Goal: Task Accomplishment & Management: Complete application form

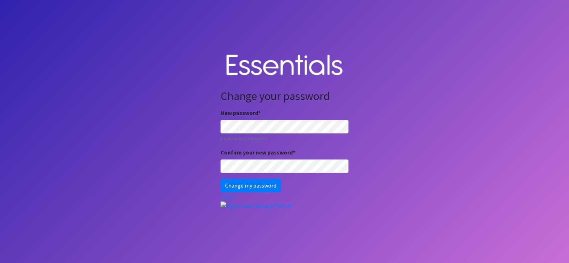
click at [271, 174] on form "New password * 8 characters minimum Confirm your new password * Change my passw…" at bounding box center [285, 151] width 128 height 84
click at [265, 181] on input "Change my password" at bounding box center [251, 186] width 60 height 14
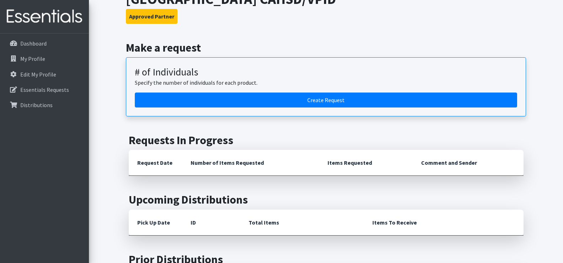
scroll to position [71, 0]
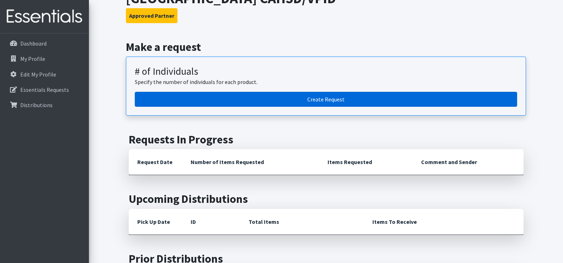
click at [238, 101] on link "Create Request" at bounding box center [326, 99] width 382 height 15
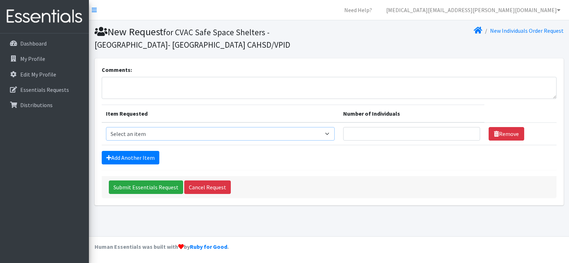
click at [165, 132] on select "Select an item # - Total number of kids being served with this order: Baby wipe…" at bounding box center [220, 134] width 229 height 14
click at [411, 136] on input "Number of Individuals" at bounding box center [411, 134] width 137 height 14
type input "180"
click at [221, 130] on select "Select an item # - Total number of kids being served with this order: Baby wipe…" at bounding box center [220, 134] width 229 height 14
click at [106, 127] on select "Select an item # - Total number of kids being served with this order: Baby wipe…" at bounding box center [220, 134] width 229 height 14
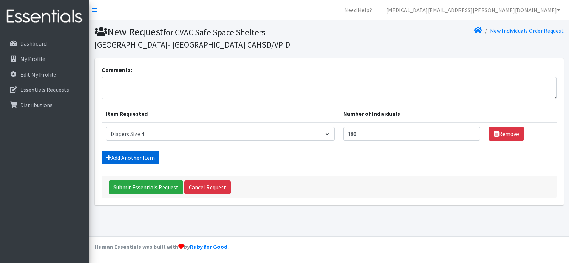
click at [146, 155] on link "Add Another Item" at bounding box center [131, 158] width 58 height 14
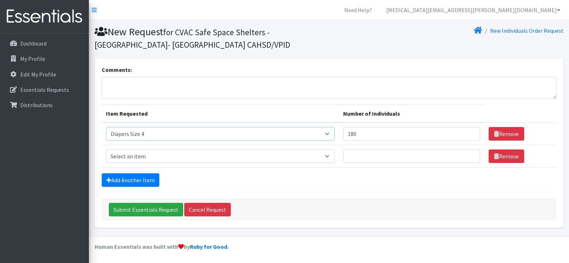
click at [157, 133] on select "Select an item # - Total number of kids being served with this order: Baby wipe…" at bounding box center [220, 134] width 229 height 14
select select "2668"
click at [106, 127] on select "Select an item # - Total number of kids being served with this order: Baby wipe…" at bounding box center [220, 134] width 229 height 14
click at [370, 136] on input "180" at bounding box center [411, 134] width 137 height 14
drag, startPoint x: 368, startPoint y: 136, endPoint x: 340, endPoint y: 133, distance: 28.2
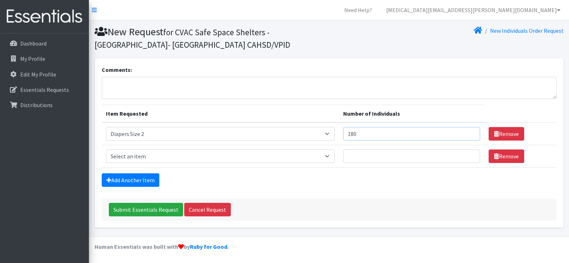
click at [339, 134] on td "Number of Individuals 180" at bounding box center [412, 133] width 146 height 23
type input "40"
click at [315, 158] on select "Select an item # - Total number of kids being served with this order: Baby wipe…" at bounding box center [220, 156] width 229 height 14
select select "2661"
click at [106, 149] on select "Select an item # - Total number of kids being served with this order: Baby wipe…" at bounding box center [220, 156] width 229 height 14
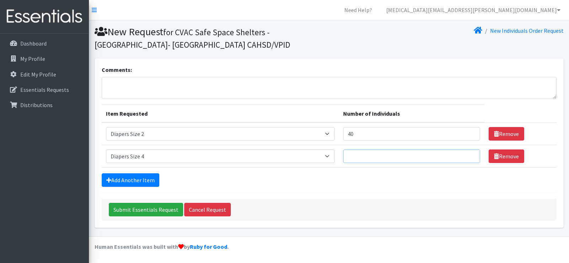
click at [368, 155] on input "Number of Individuals" at bounding box center [411, 156] width 137 height 14
type input "20"
click at [128, 183] on link "Add Another Item" at bounding box center [131, 180] width 58 height 14
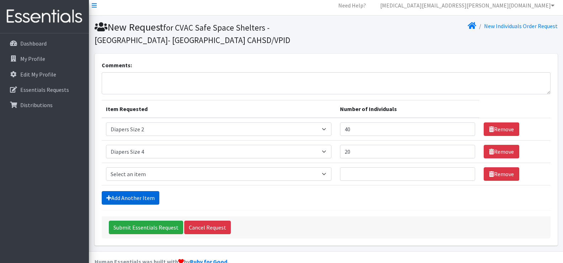
scroll to position [19, 0]
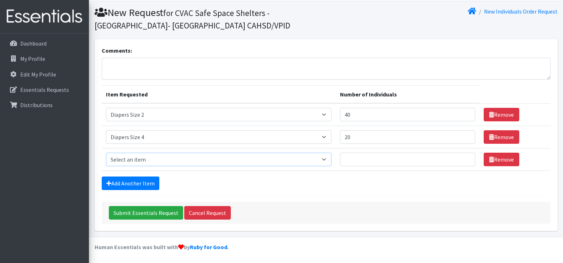
click at [134, 159] on select "Select an item # - Total number of kids being served with this order: Baby wipe…" at bounding box center [219, 160] width 226 height 14
select select "2665"
click at [106, 153] on select "Select an item # - Total number of kids being served with this order: Baby wipe…" at bounding box center [219, 160] width 226 height 14
click at [365, 159] on input "Number of Individuals" at bounding box center [407, 160] width 135 height 14
click at [135, 180] on link "Add Another Item" at bounding box center [131, 183] width 58 height 14
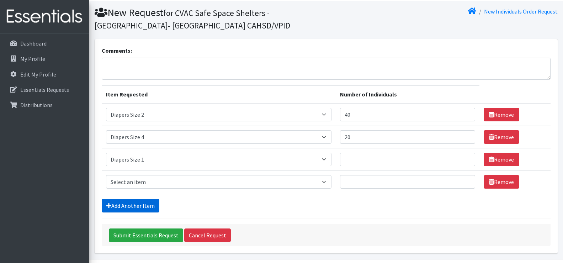
scroll to position [42, 0]
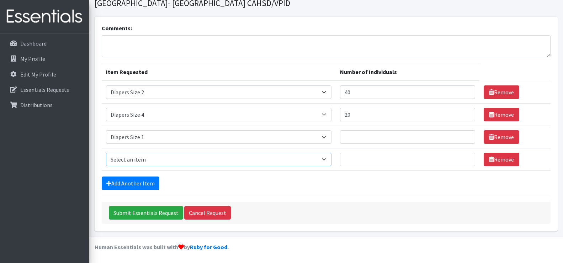
click at [152, 159] on select "Select an item # - Total number of kids being served with this order: Baby wipe…" at bounding box center [219, 160] width 226 height 14
select select "2649"
click at [106, 153] on select "Select an item # - Total number of kids being served with this order: Baby wipe…" at bounding box center [219, 160] width 226 height 14
click at [349, 159] on input "Number of Individuals" at bounding box center [407, 160] width 135 height 14
type input "1"
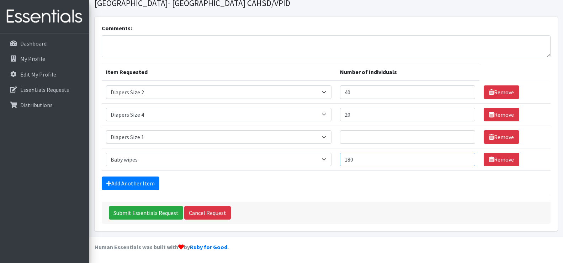
type input "180"
click at [349, 137] on input "Number of Individuals" at bounding box center [407, 137] width 135 height 14
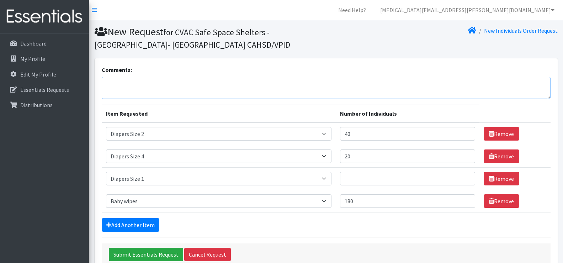
click at [129, 86] on textarea "Comments:" at bounding box center [326, 88] width 449 height 22
click at [552, 11] on icon at bounding box center [553, 10] width 4 height 6
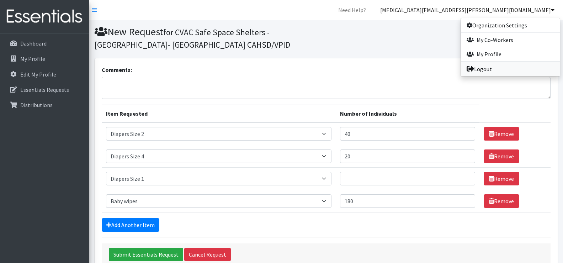
click at [497, 67] on link "Logout" at bounding box center [510, 69] width 99 height 14
